Goal: Task Accomplishment & Management: Use online tool/utility

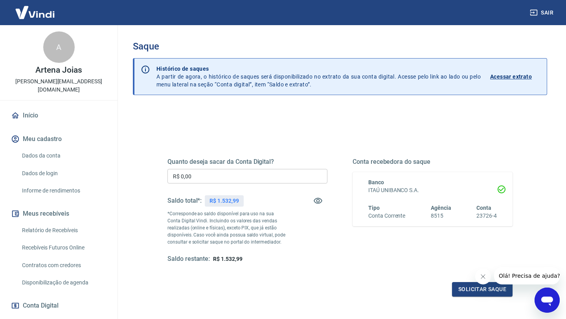
click at [186, 175] on input "R$ 0,00" at bounding box center [248, 176] width 160 height 15
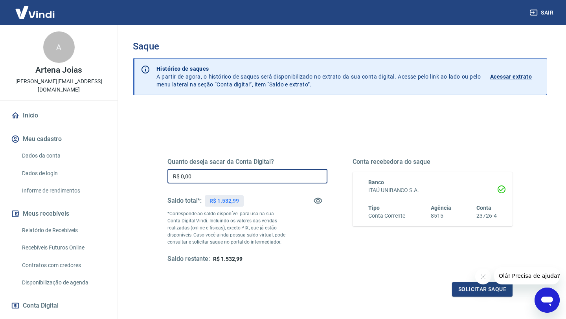
click at [200, 178] on input "R$ 0,00" at bounding box center [248, 176] width 160 height 15
type input "R$ 1.532,99"
click at [466, 287] on button "Solicitar saque" at bounding box center [482, 289] width 61 height 15
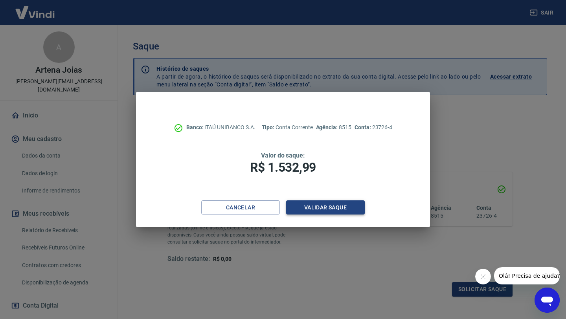
click at [332, 204] on button "Validar saque" at bounding box center [325, 208] width 79 height 15
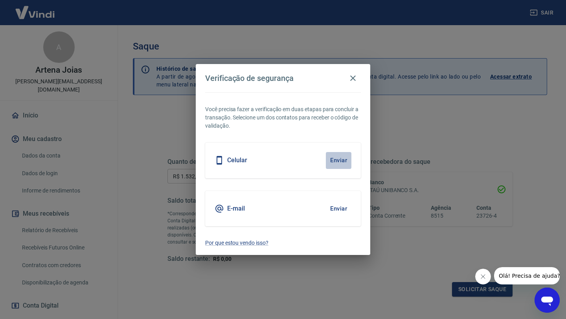
click at [338, 160] on button "Enviar" at bounding box center [339, 160] width 26 height 17
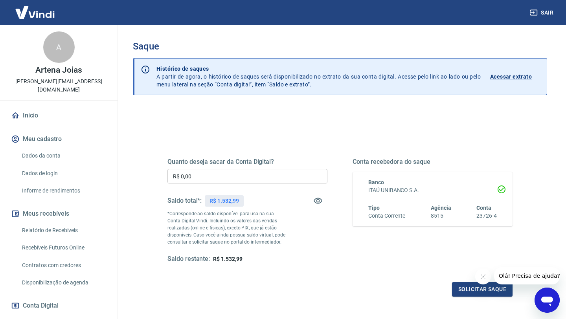
click at [200, 179] on input "R$ 0,00" at bounding box center [248, 176] width 160 height 15
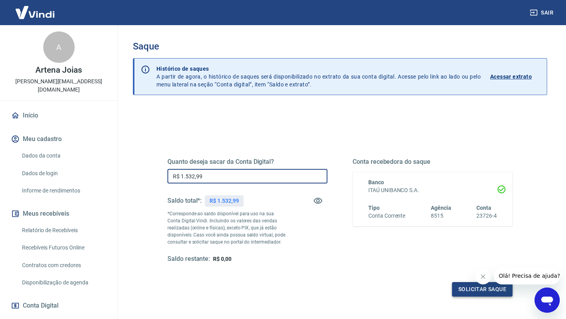
type input "R$ 1.532,99"
click at [486, 288] on button "Solicitar saque" at bounding box center [482, 289] width 61 height 15
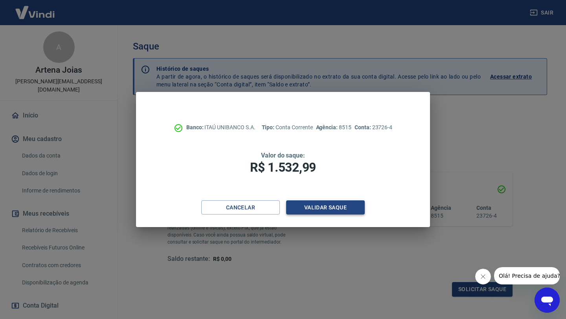
click at [321, 206] on button "Validar saque" at bounding box center [325, 208] width 79 height 15
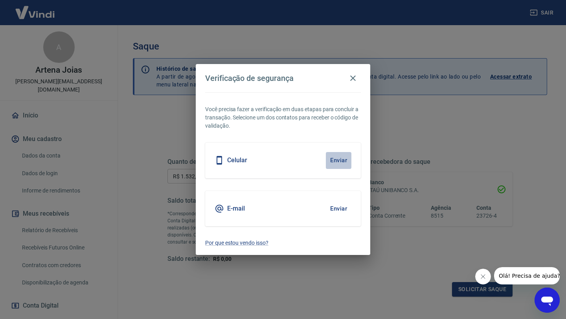
click at [337, 161] on button "Enviar" at bounding box center [339, 160] width 26 height 17
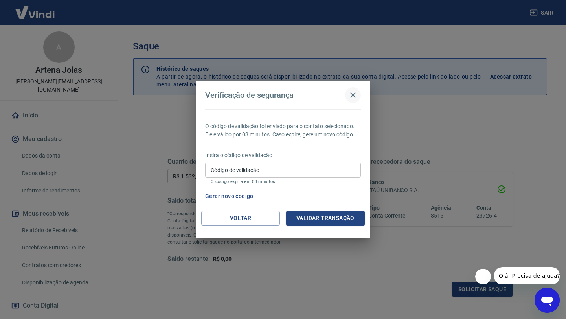
click at [351, 94] on icon "button" at bounding box center [352, 94] width 9 height 9
